Goal: Transaction & Acquisition: Purchase product/service

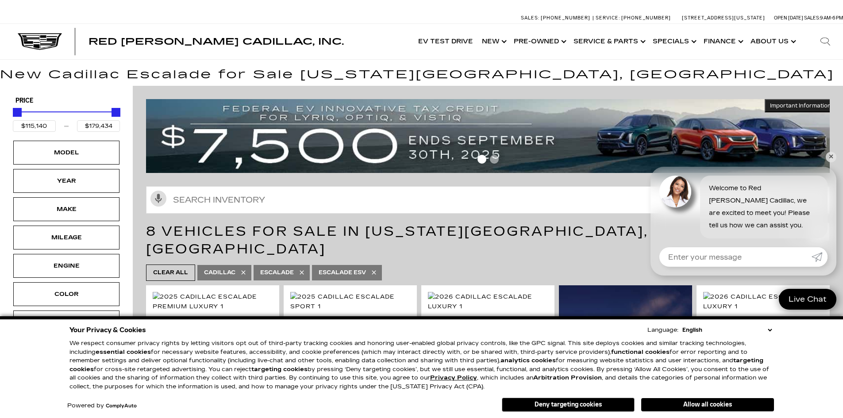
click at [310, 49] on div "Red [PERSON_NAME] Cadillac, Inc. Accessible Menu EV Test Drive Show New Cadilla…" at bounding box center [421, 41] width 843 height 35
click at [496, 42] on link "Show New" at bounding box center [494, 41] width 32 height 35
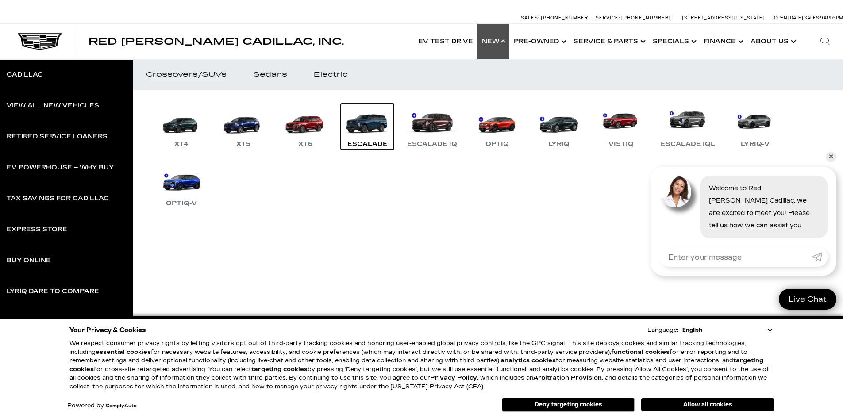
click at [375, 126] on link "Escalade" at bounding box center [367, 127] width 53 height 46
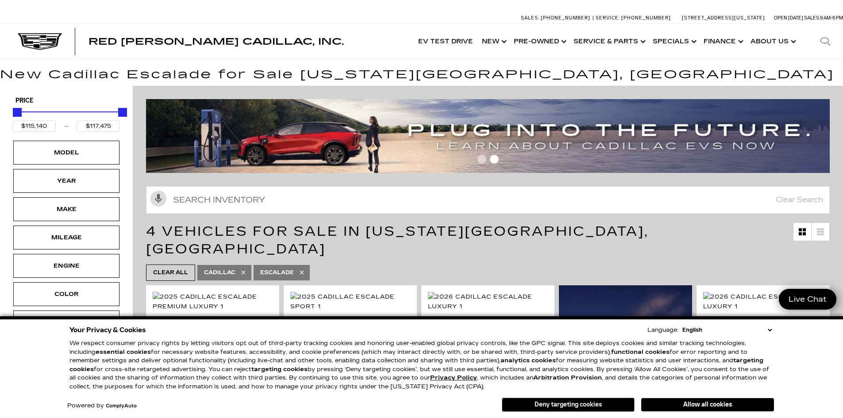
click at [559, 406] on button "Deny targeting cookies" at bounding box center [568, 405] width 133 height 14
